Goal: Communication & Community: Answer question/provide support

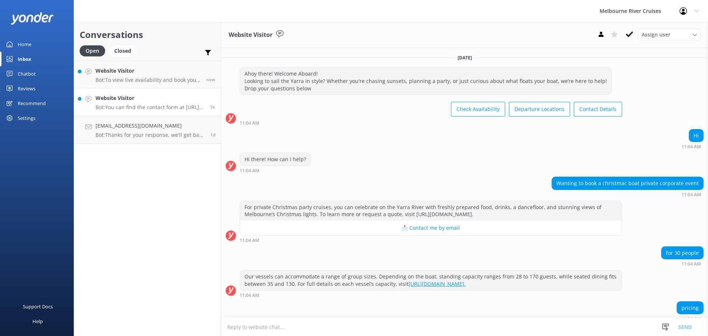
scroll to position [256, 0]
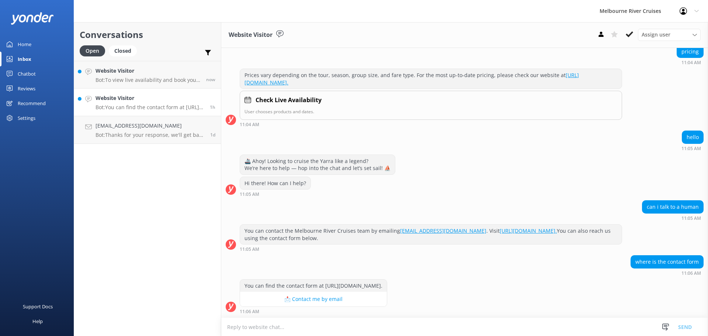
click at [124, 99] on h4 "Website Visitor" at bounding box center [149, 98] width 109 height 8
click at [119, 99] on h4 "Website Visitor" at bounding box center [149, 98] width 109 height 8
click at [111, 96] on h4 "Website Visitor" at bounding box center [149, 98] width 109 height 8
click at [116, 71] on h4 "Website Visitor" at bounding box center [149, 71] width 108 height 8
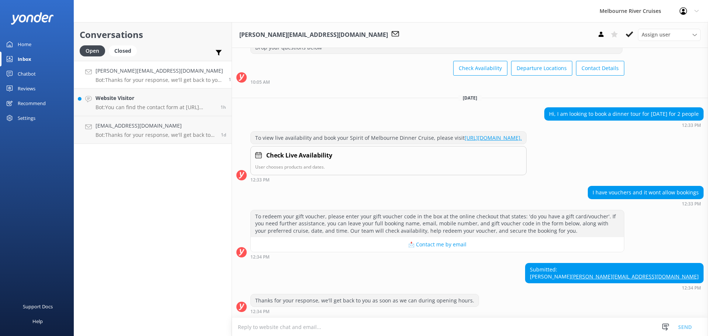
scroll to position [55, 0]
click at [125, 101] on h4 "Website Visitor" at bounding box center [154, 98] width 119 height 8
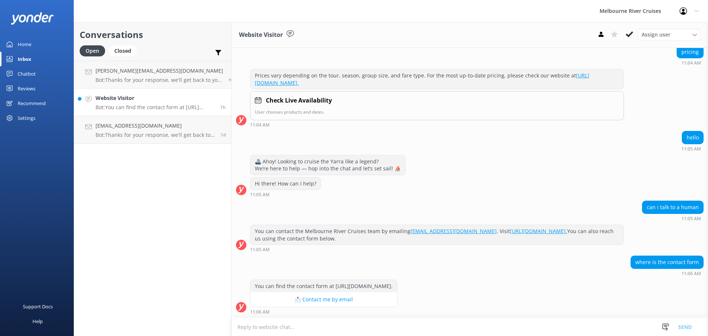
scroll to position [256, 0]
click at [122, 100] on h4 "Website Visitor" at bounding box center [154, 98] width 119 height 8
click at [122, 79] on p "Bot: Thanks for your response, we'll get back to you as soon as we can during o…" at bounding box center [159, 80] width 128 height 7
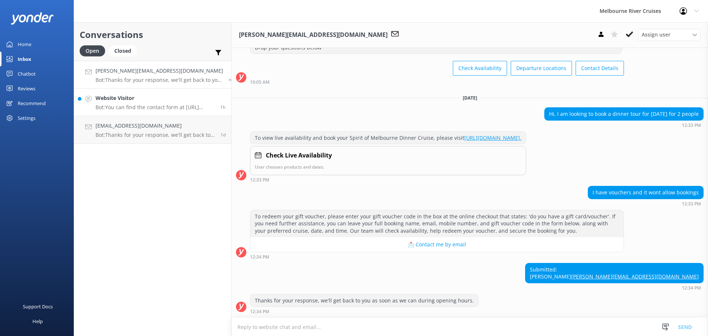
click at [120, 102] on h4 "Website Visitor" at bounding box center [154, 98] width 119 height 8
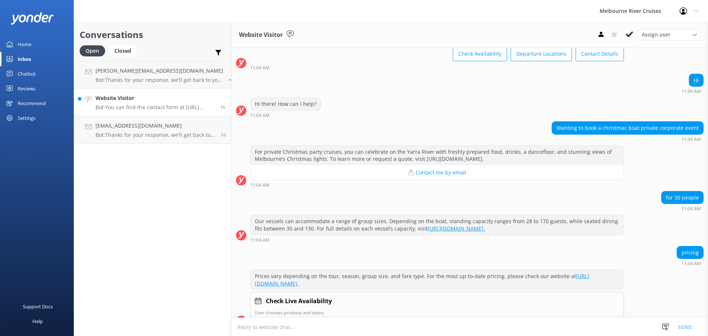
scroll to position [256, 0]
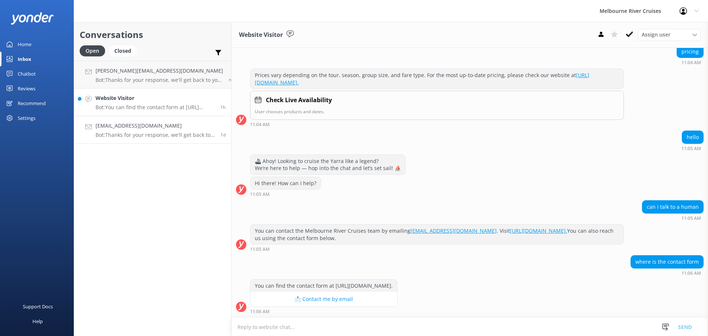
click at [114, 135] on p "Bot: Thanks for your response, we'll get back to you as soon as we can during o…" at bounding box center [154, 135] width 119 height 7
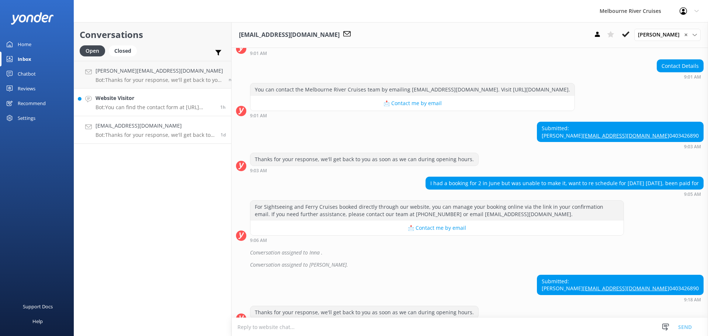
click at [106, 101] on h4 "Website Visitor" at bounding box center [154, 98] width 119 height 8
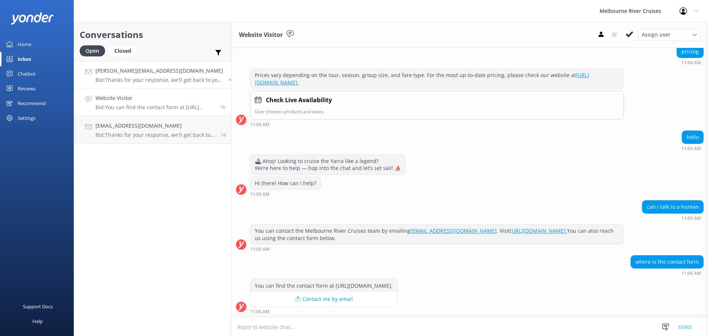
click at [104, 75] on div "[PERSON_NAME][EMAIL_ADDRESS][DOMAIN_NAME] Bot: Thanks for your response, we'll …" at bounding box center [159, 75] width 128 height 16
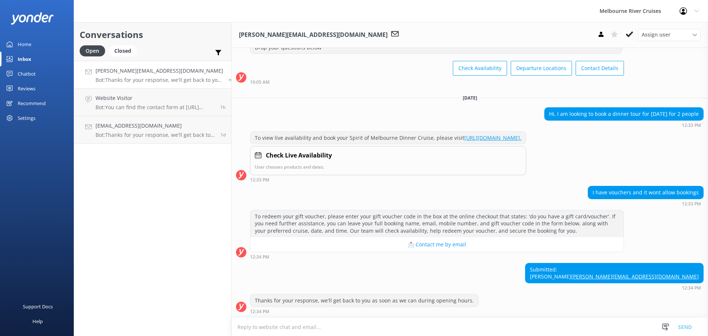
scroll to position [55, 0]
click at [695, 33] on icon at bounding box center [694, 35] width 4 height 4
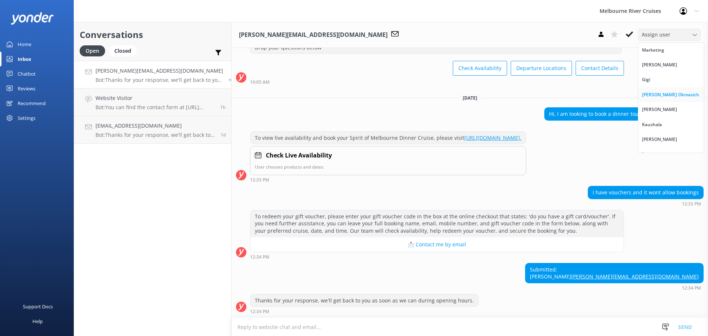
click at [664, 96] on div "[PERSON_NAME] Okmasich" at bounding box center [670, 94] width 57 height 7
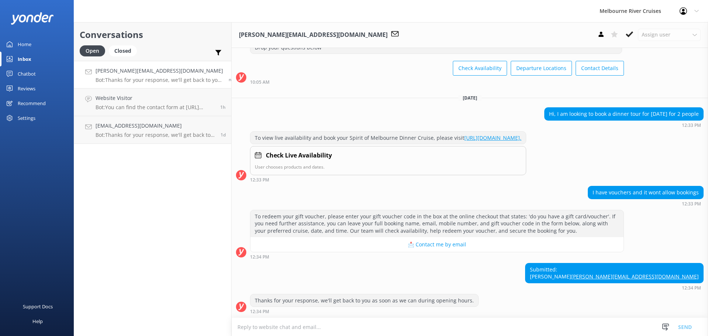
scroll to position [71, 0]
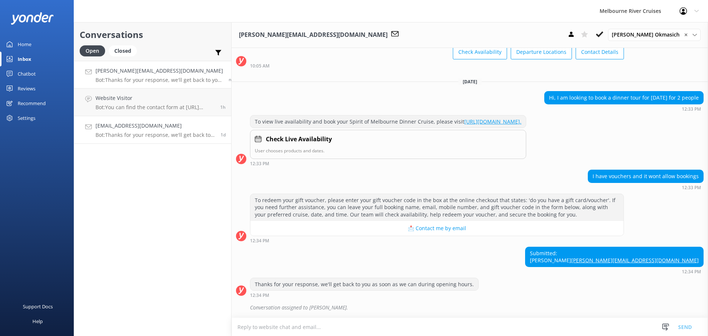
click at [133, 131] on div "[EMAIL_ADDRESS][DOMAIN_NAME] Bot: Thanks for your response, we'll get back to y…" at bounding box center [154, 130] width 119 height 16
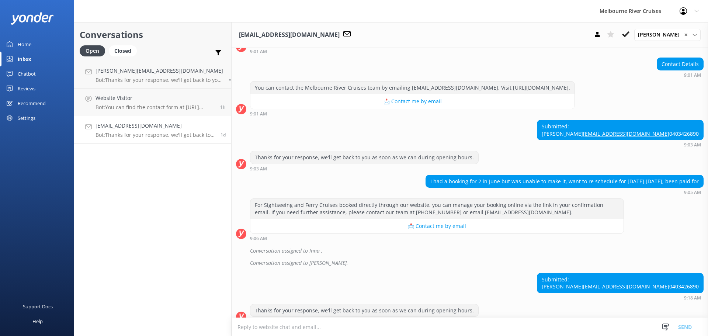
scroll to position [126, 0]
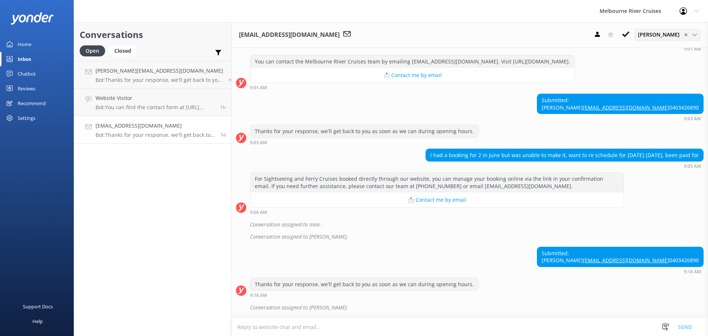
click at [687, 35] on span "✕" at bounding box center [686, 34] width 4 height 7
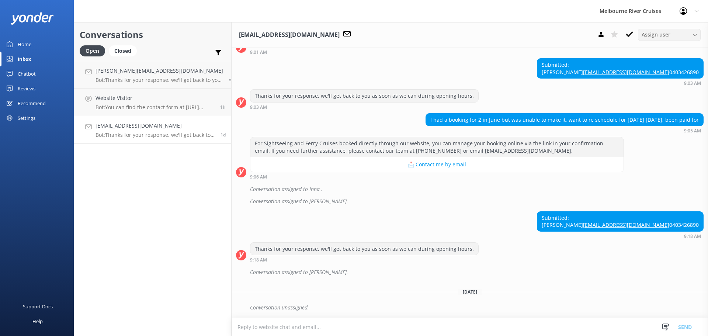
click at [695, 34] on icon at bounding box center [694, 35] width 4 height 4
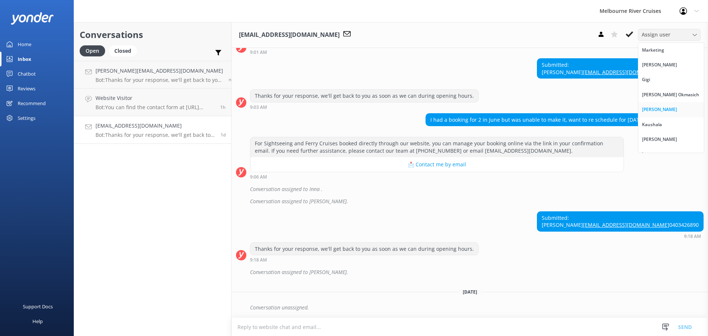
click at [666, 109] on div "[PERSON_NAME]" at bounding box center [659, 109] width 35 height 7
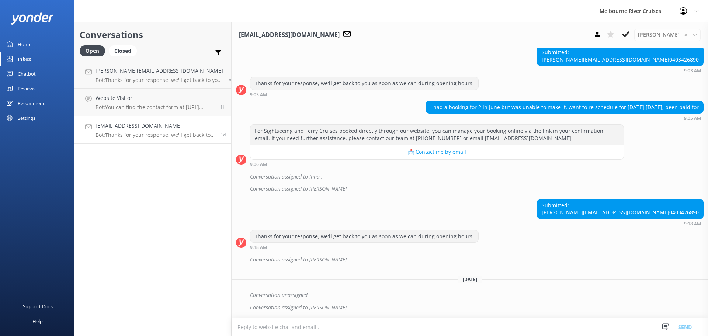
scroll to position [174, 0]
click at [123, 49] on div "Closed" at bounding box center [123, 50] width 28 height 11
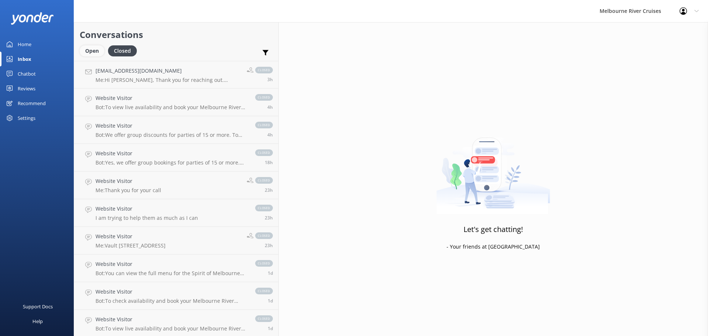
click at [90, 49] on div "Open" at bounding box center [92, 50] width 25 height 11
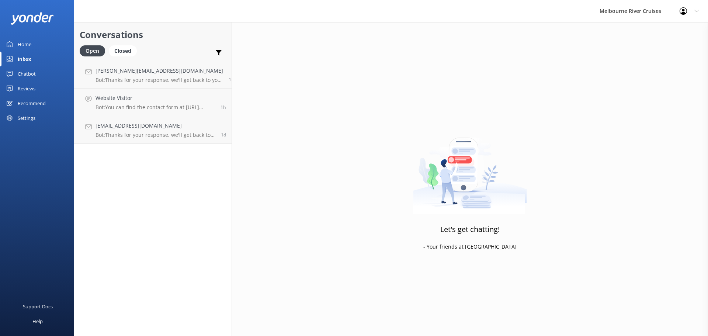
click at [25, 56] on div "Inbox" at bounding box center [25, 59] width 14 height 15
click at [124, 100] on h4 "Website Visitor" at bounding box center [154, 98] width 119 height 8
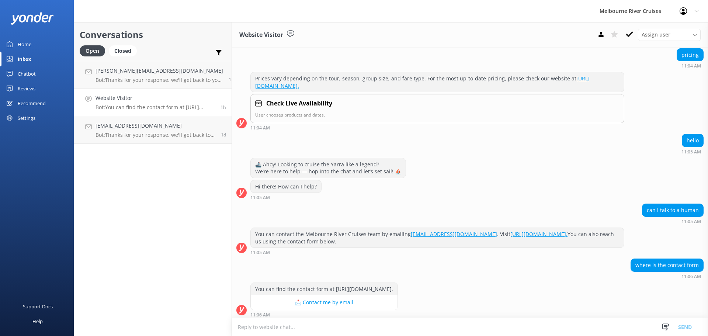
scroll to position [256, 0]
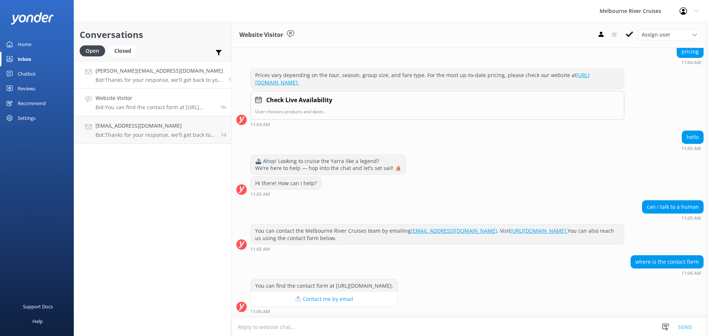
click at [119, 72] on h4 "[PERSON_NAME][EMAIL_ADDRESS][DOMAIN_NAME]" at bounding box center [159, 71] width 128 height 8
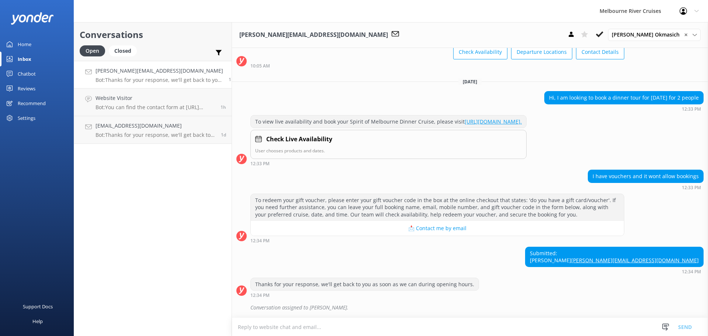
scroll to position [71, 0]
